Goal: Information Seeking & Learning: Learn about a topic

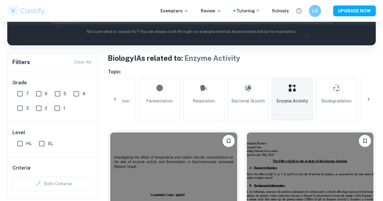
scroll to position [60, 0]
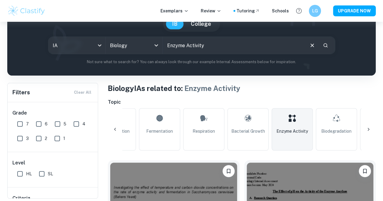
click at [193, 46] on input "Enzyme Activity" at bounding box center [233, 45] width 141 height 17
type input "[MEDICAL_DATA]"
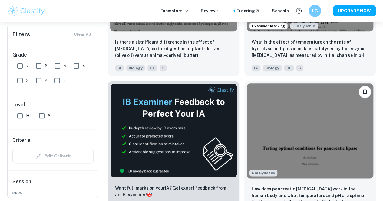
scroll to position [302, 0]
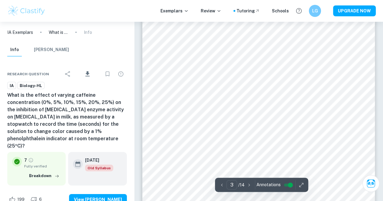
scroll to position [907, 0]
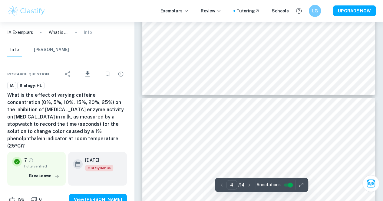
type input "3"
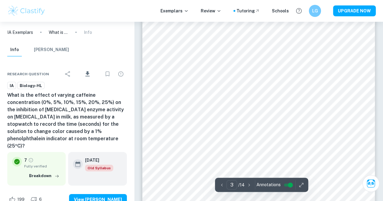
scroll to position [847, 0]
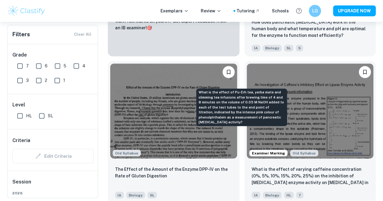
scroll to position [242, 0]
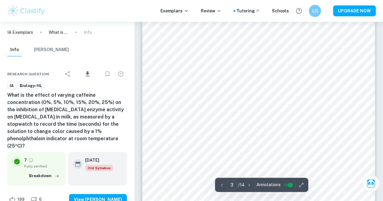
scroll to position [820, 0]
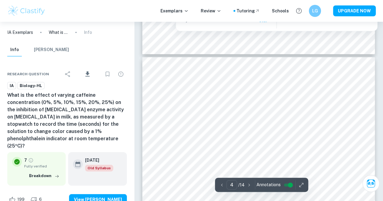
type input "5"
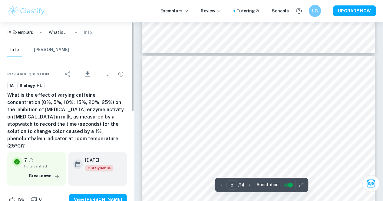
scroll to position [1425, 0]
